Goal: Task Accomplishment & Management: Use online tool/utility

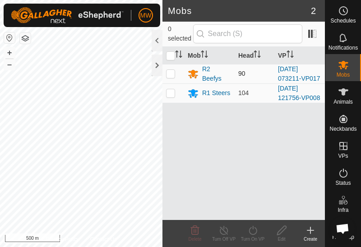
click at [171, 74] on p-checkbox at bounding box center [170, 73] width 9 height 7
checkbox input "true"
click at [253, 236] on div "Turn On VP" at bounding box center [252, 239] width 29 height 7
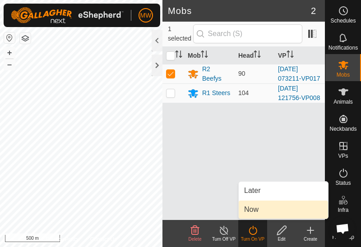
click at [251, 210] on link "Now" at bounding box center [283, 210] width 89 height 18
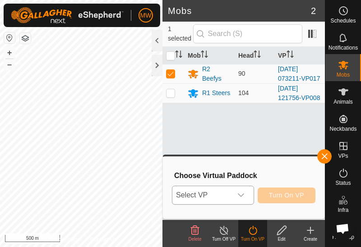
click at [243, 196] on icon "dropdown trigger" at bounding box center [240, 195] width 7 height 7
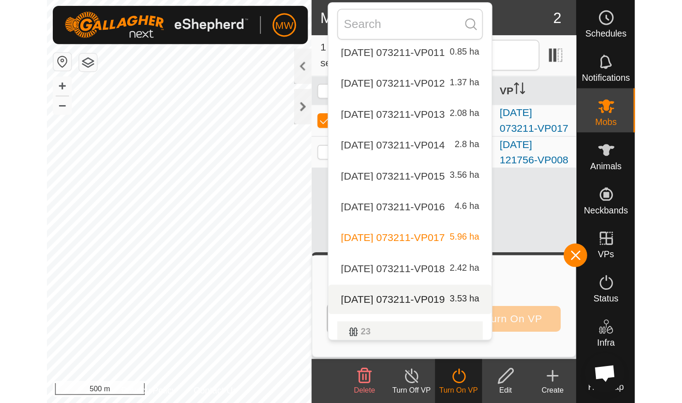
scroll to position [418, 0]
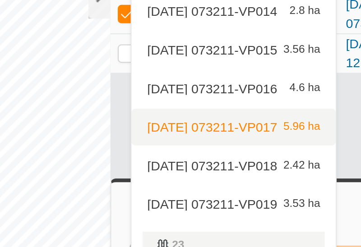
click at [88, 43] on body "MW Schedules Notifications Mobs Animals Neckbands VPs Status Infra Heatmap Help…" at bounding box center [180, 123] width 361 height 247
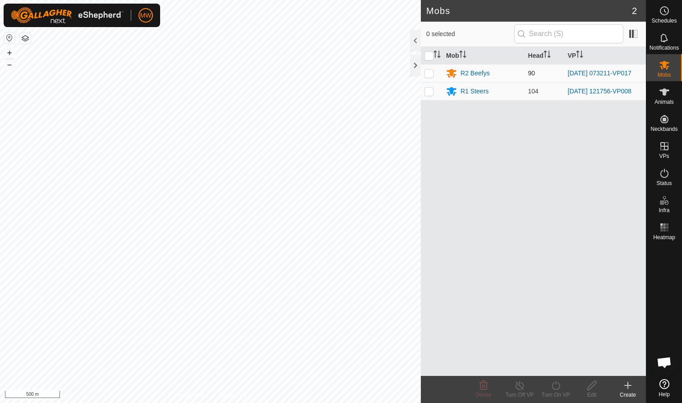
click at [360, 75] on p-checkbox at bounding box center [429, 72] width 9 height 7
checkbox input "true"
click at [360, 247] on icon at bounding box center [555, 385] width 11 height 11
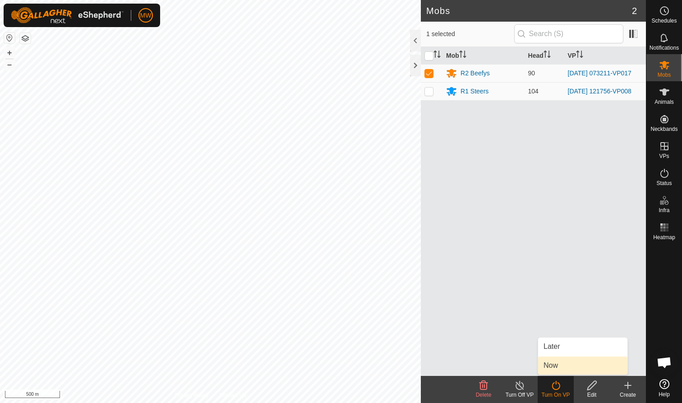
click at [360, 247] on link "Now" at bounding box center [582, 365] width 89 height 18
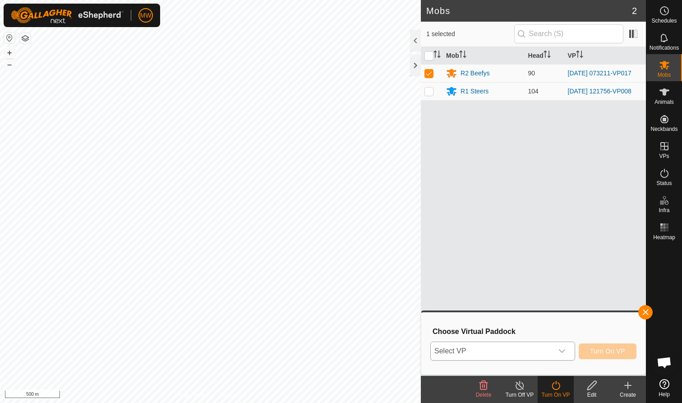
click at [360, 247] on icon "dropdown trigger" at bounding box center [562, 350] width 7 height 7
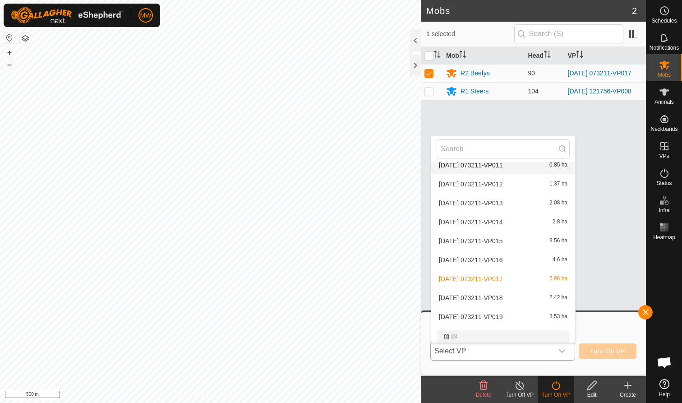
scroll to position [386, 0]
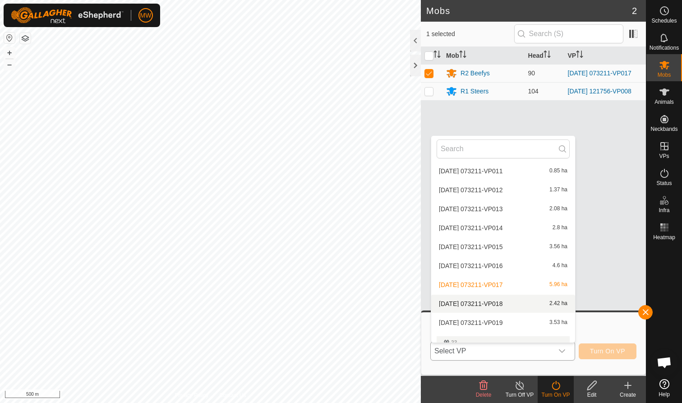
click at [360, 247] on li "2025-09-05 073211-VP018 2.42 ha" at bounding box center [503, 304] width 144 height 18
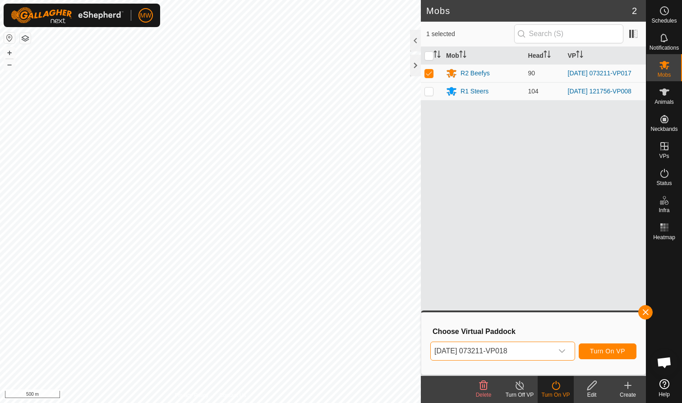
click at [360, 247] on span "Turn On VP" at bounding box center [607, 350] width 35 height 7
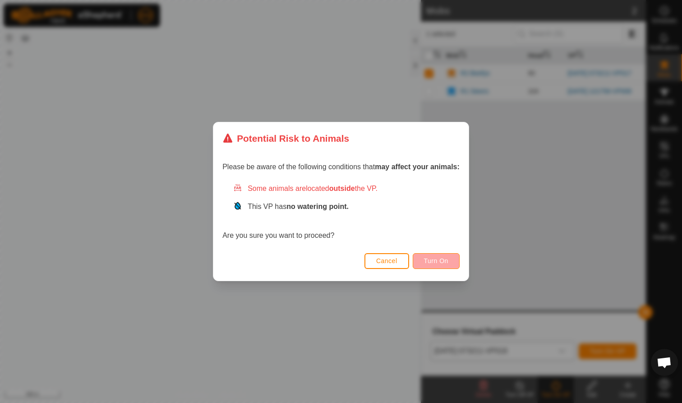
click at [360, 247] on span "Turn On" at bounding box center [436, 260] width 24 height 7
